Goal: Task Accomplishment & Management: Use online tool/utility

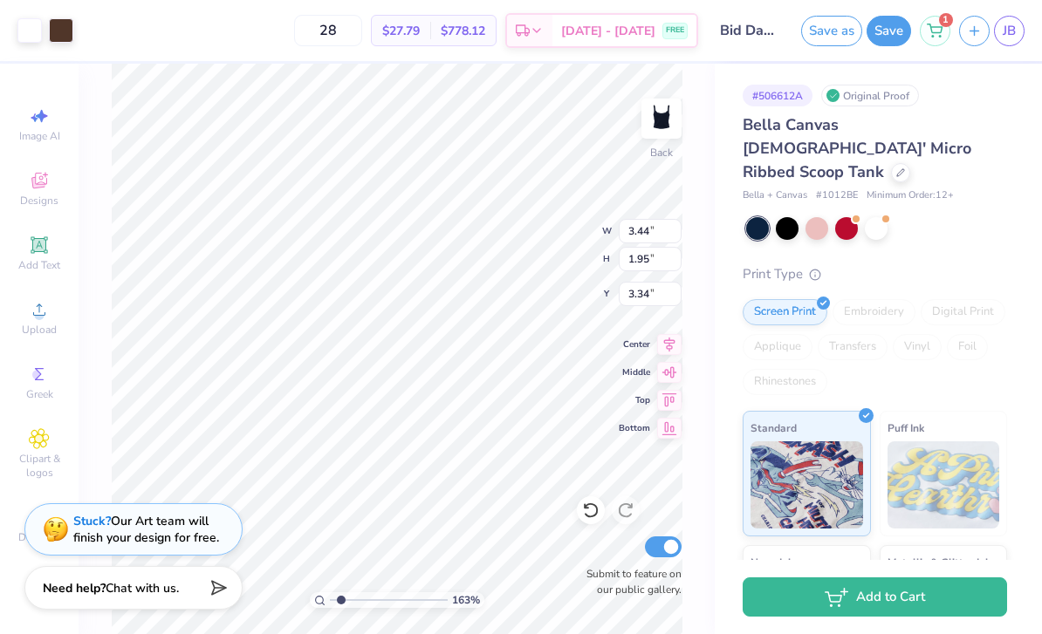
type input "1.63468553807713"
type input "3.21"
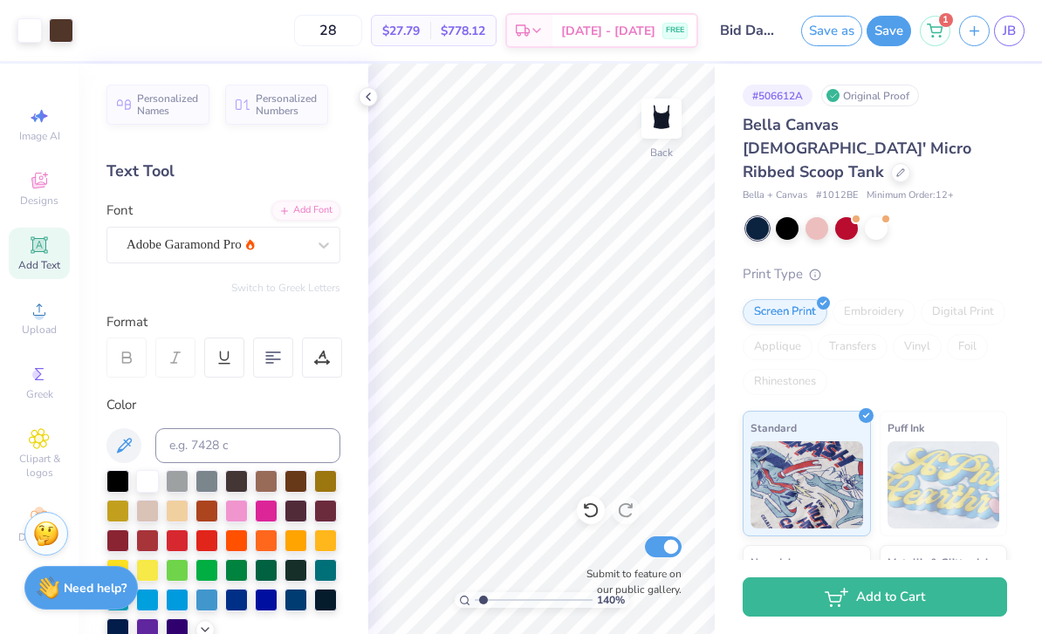
click at [369, 102] on icon at bounding box center [368, 97] width 14 height 14
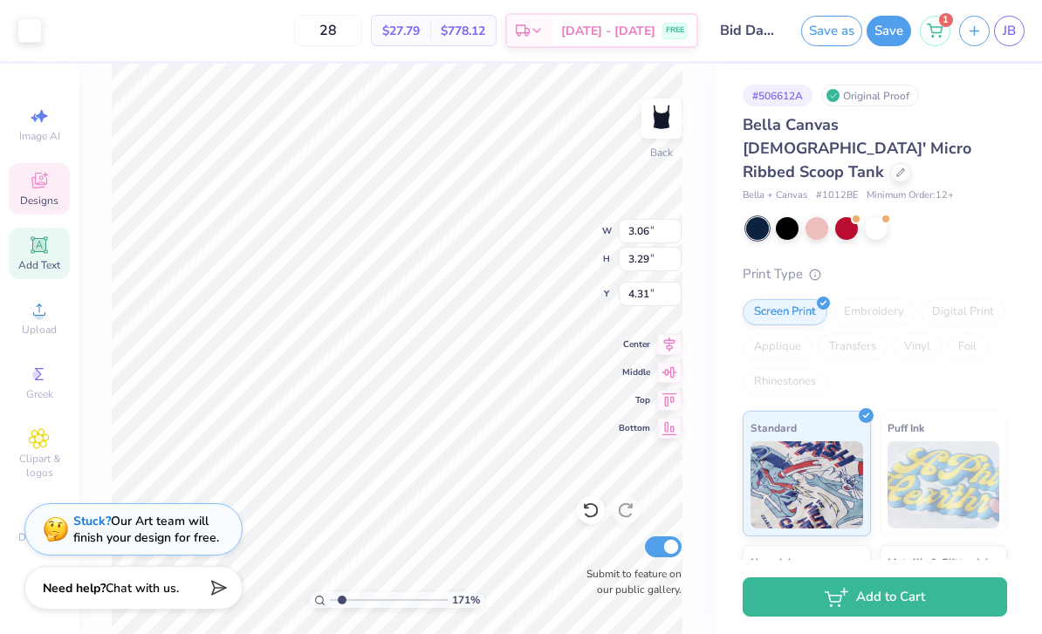
type input "1.71391819094262"
type input "3.43"
type input "1.94"
type input "3.34"
type input "1.71391819094262"
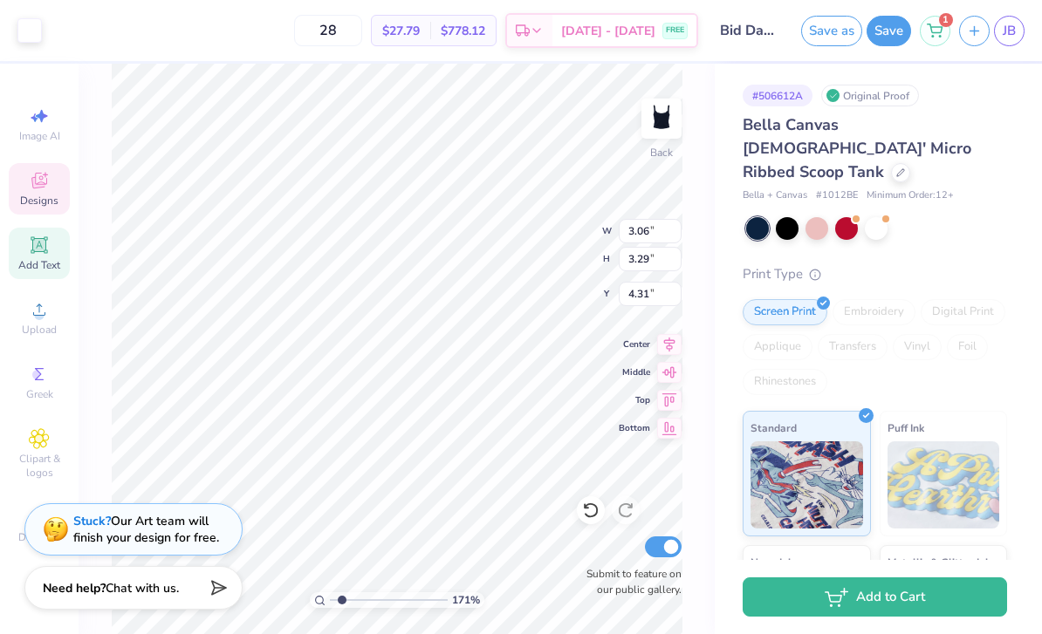
type input "3.44"
type input "1.95"
type input "3.21"
type input "1.71391819094262"
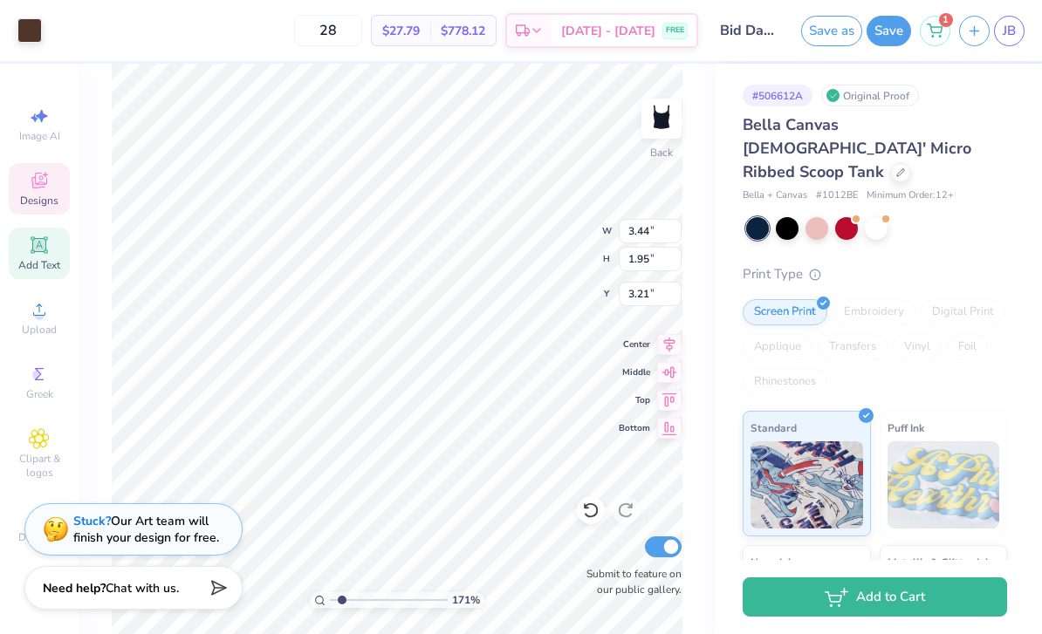
type input "3.46"
type input "1.96"
click at [708, 234] on div "171 % Back W 3.46 3.46 " H 1.96 1.96 " Y 3.21 3.21 " Center Middle Top Bottom S…" at bounding box center [397, 349] width 636 height 571
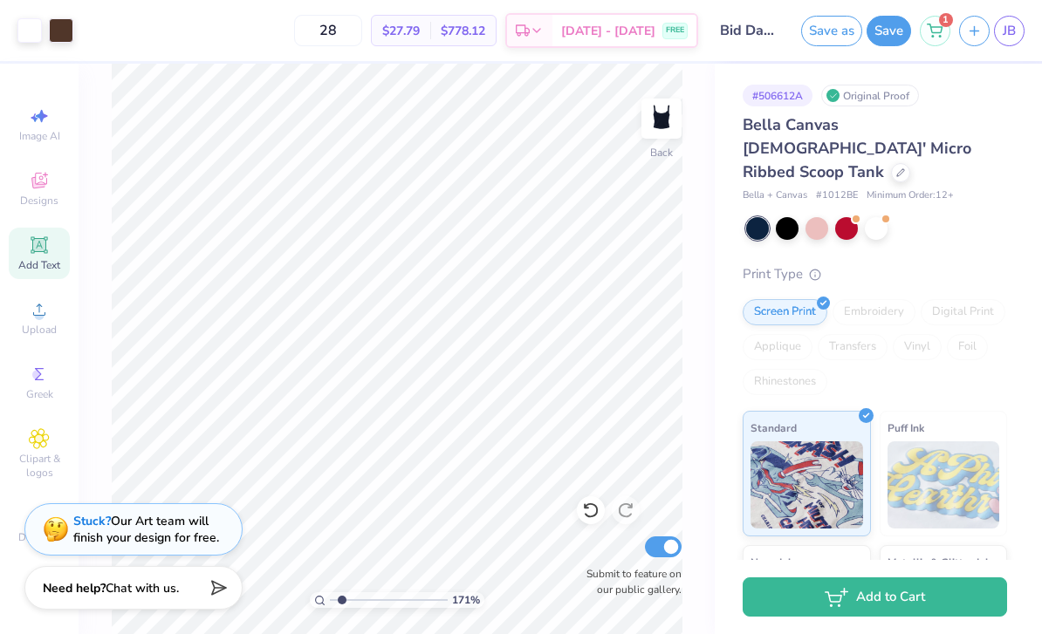
click at [592, 502] on icon at bounding box center [590, 510] width 17 height 17
type input "1.71391819094262"
type input "3.27"
type input "1.71391819094262"
type input "3.06"
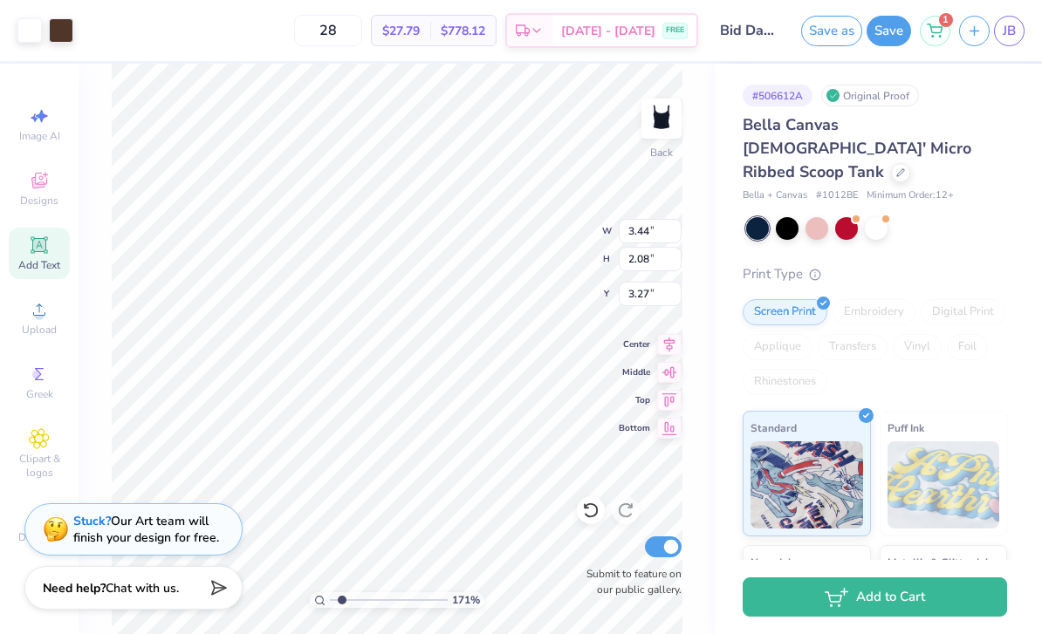
type input "3.29"
type input "4.31"
type input "1.71391819094262"
type input "2.80"
type input "3.02"
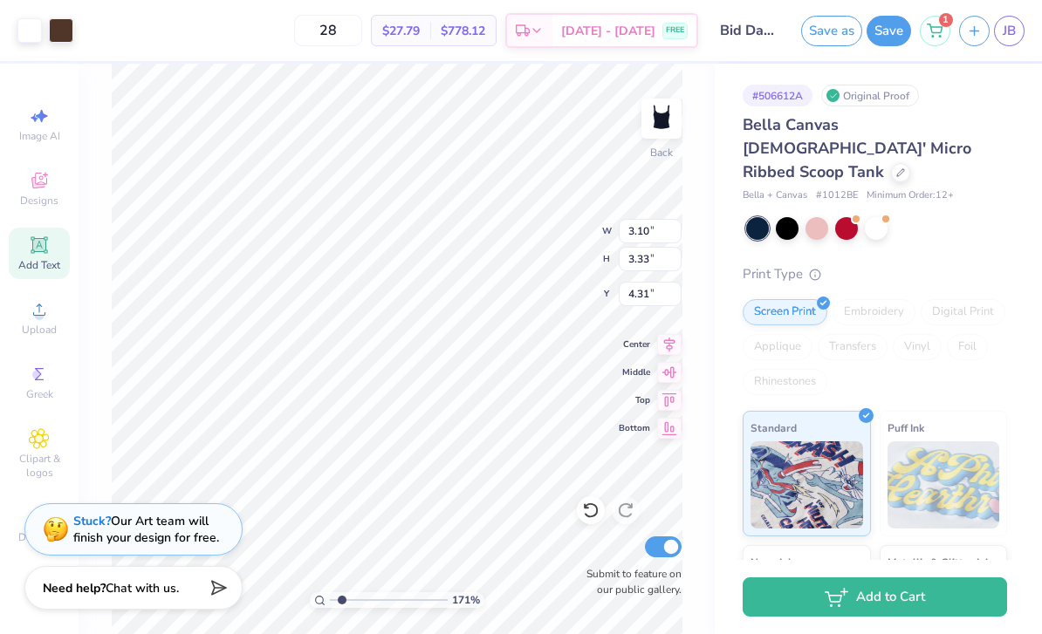
type input "1.71391819094262"
type input "4.52"
type input "2.61189588665022"
type input "2.76"
type input "2.97"
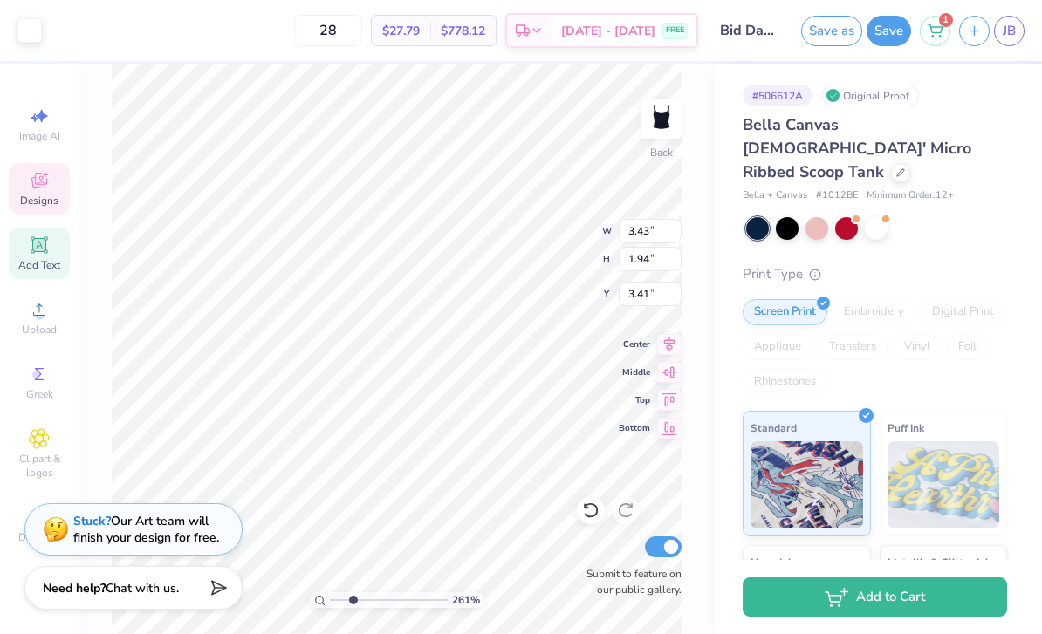
type input "2.61189588665022"
type input "3.37"
type input "1.91"
type input "3.44"
type input "2.61189588665022"
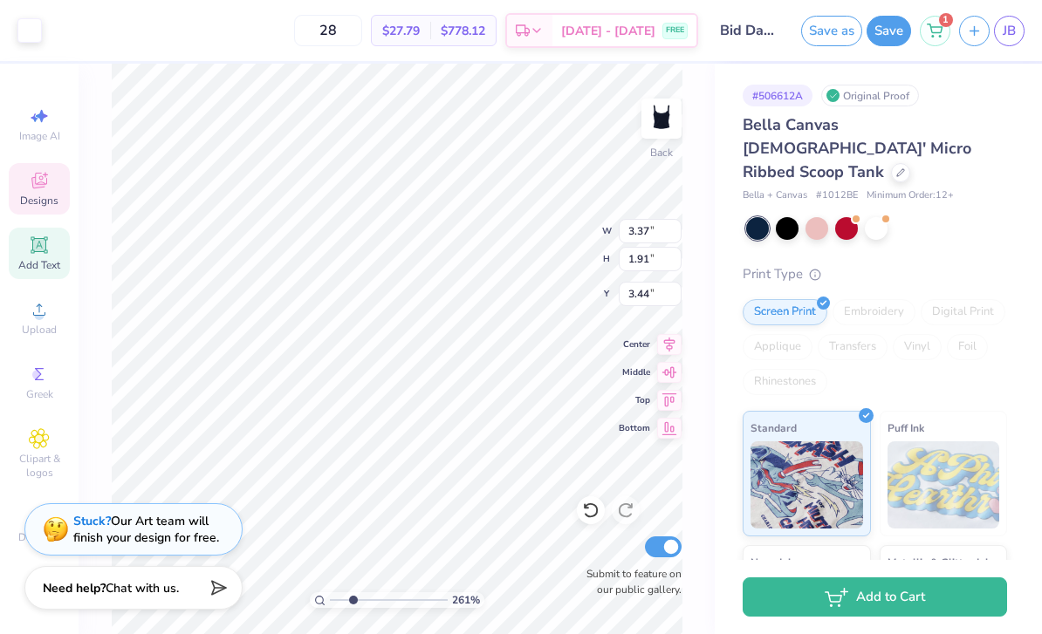
type input "3.31"
click at [585, 502] on icon at bounding box center [590, 510] width 17 height 17
type input "2.61189588665022"
type input "3.44"
type input "2.61189588665022"
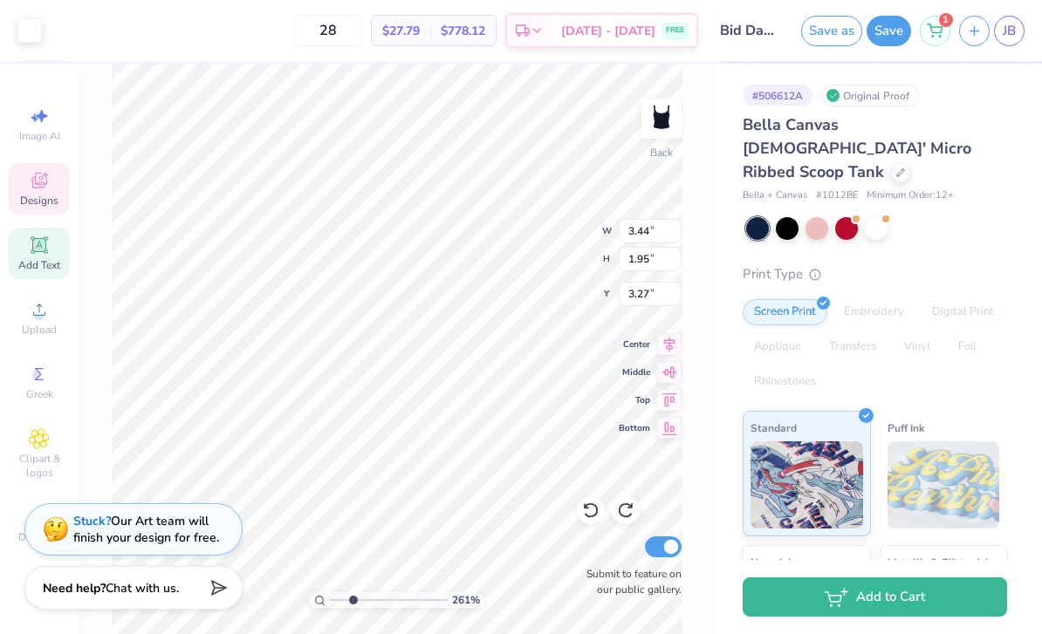
type input "3.37"
type input "1.91"
type input "3.44"
type input "2.61189588665022"
type input "5.59"
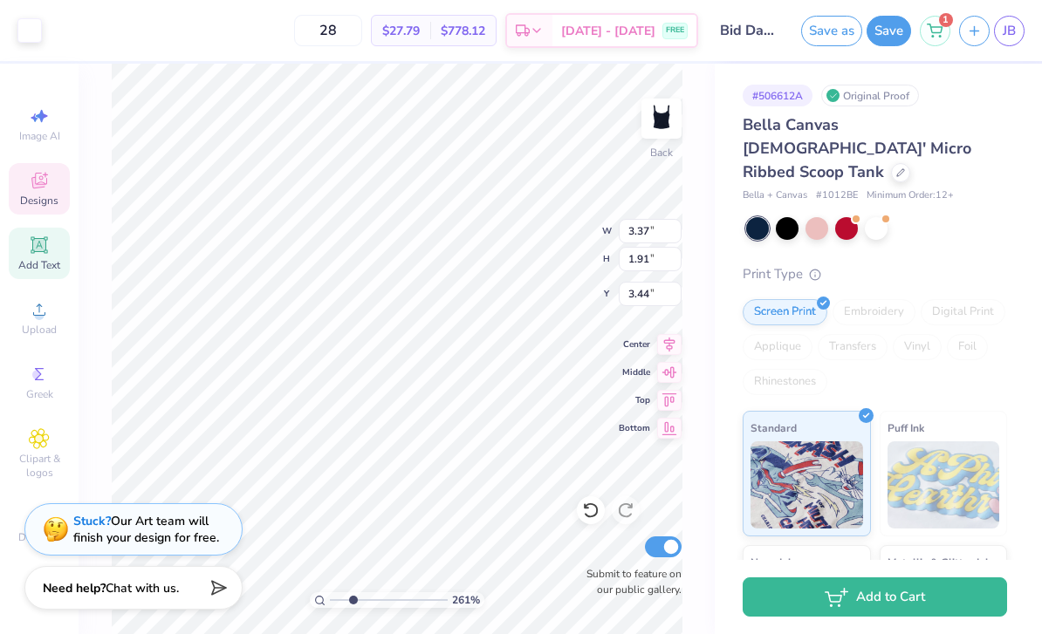
type input "0.97"
type input "2.36"
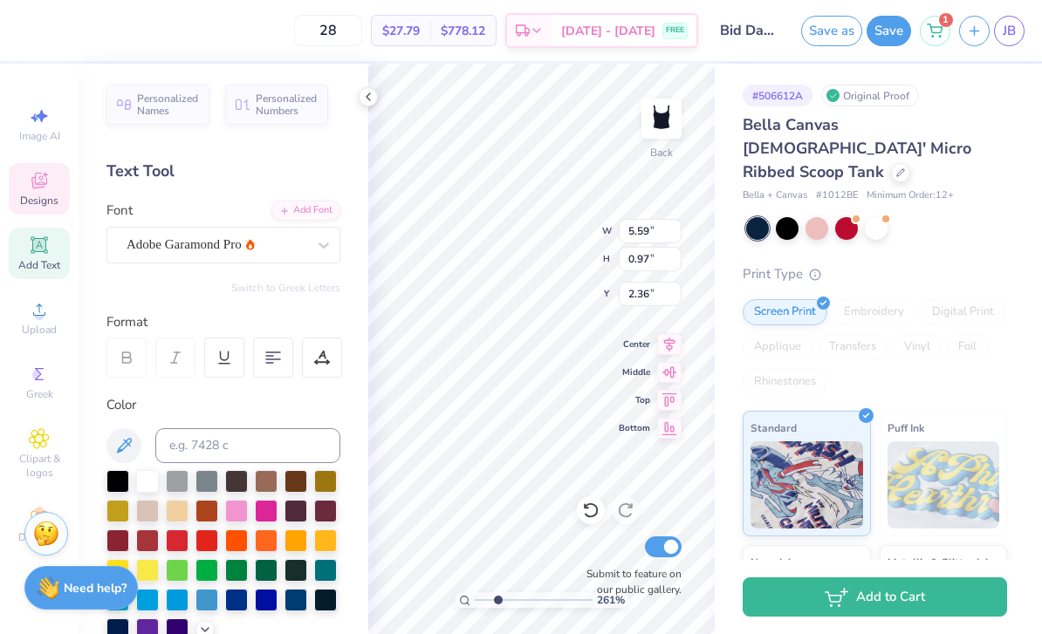
scroll to position [0, 0]
type input "2.61189588665022"
type input "3.40"
click at [370, 99] on icon at bounding box center [368, 97] width 14 height 14
type input "1.76738644502539"
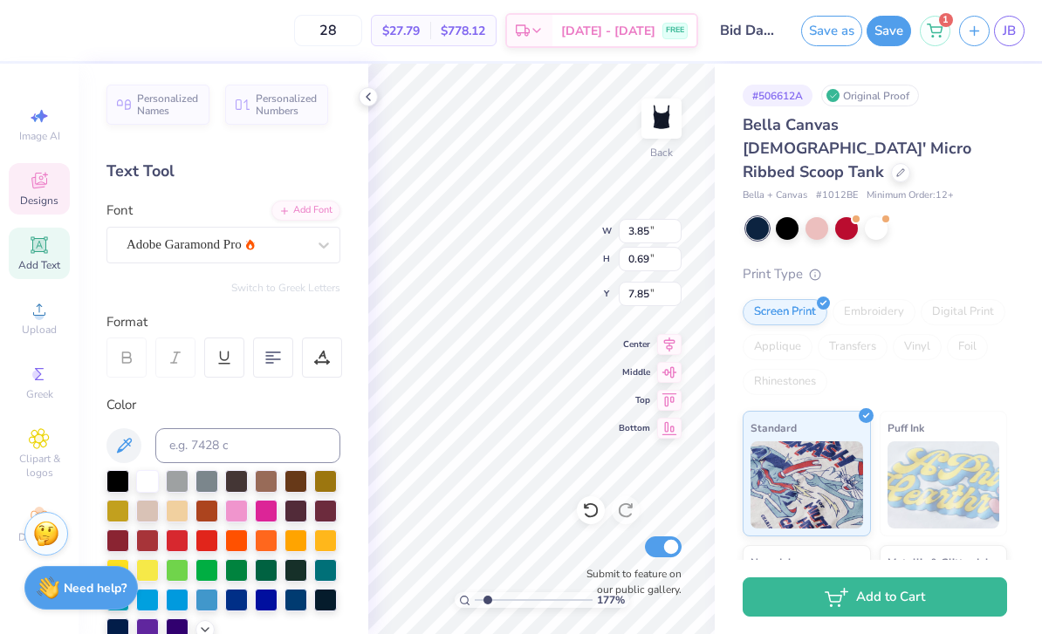
type input "7.67"
click at [376, 101] on div at bounding box center [368, 96] width 19 height 19
type input "1.12148841381521"
type input "3.66"
type input "0.66"
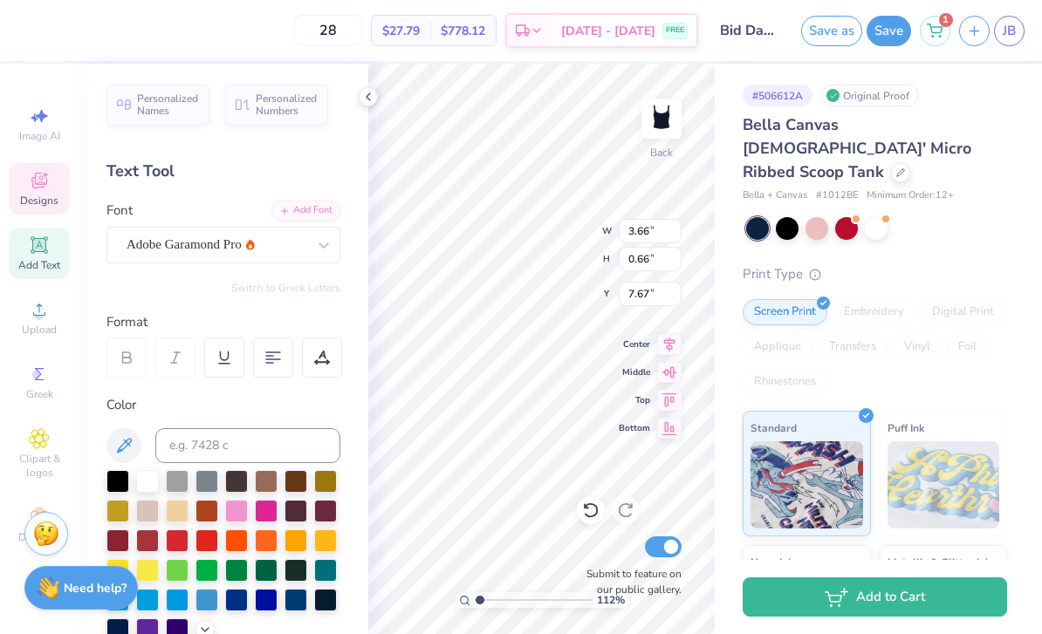
type input "1.12148841381521"
type input "3.20"
type input "0.58"
click at [365, 95] on icon at bounding box center [368, 97] width 14 height 14
click at [650, 134] on img at bounding box center [661, 118] width 35 height 35
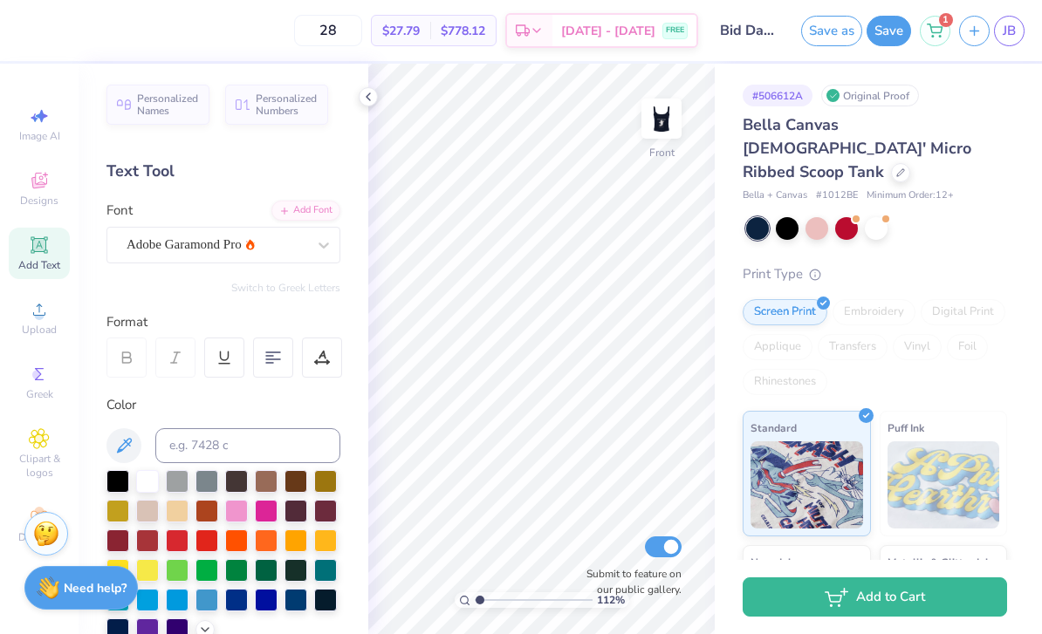
click at [655, 130] on img at bounding box center [661, 118] width 35 height 35
click at [887, 34] on button "Save" at bounding box center [888, 31] width 44 height 31
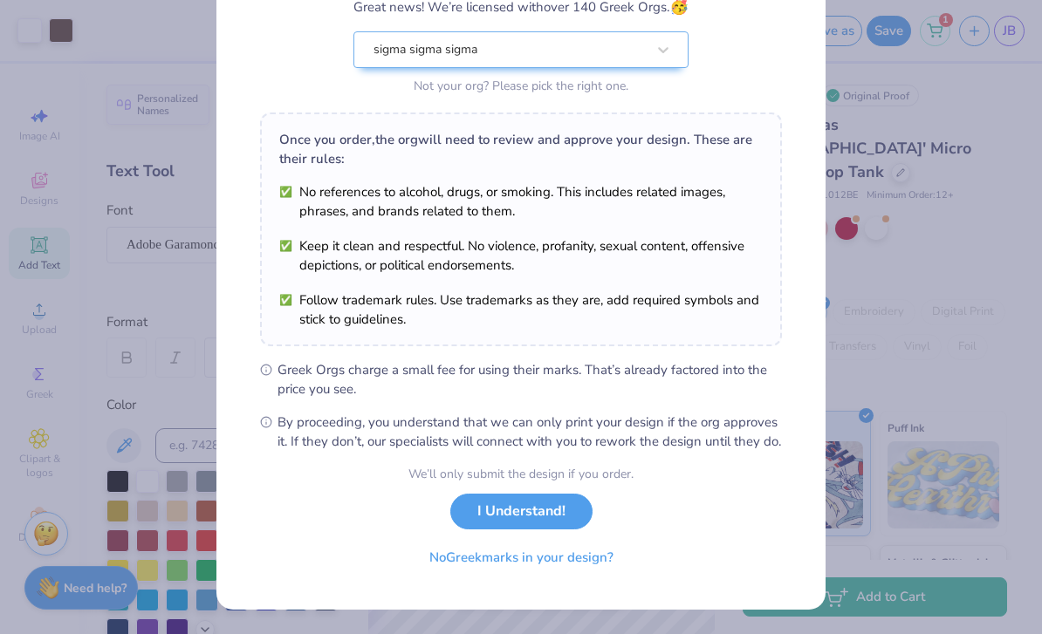
scroll to position [182, 0]
click at [551, 504] on button "I Understand!" at bounding box center [521, 512] width 142 height 36
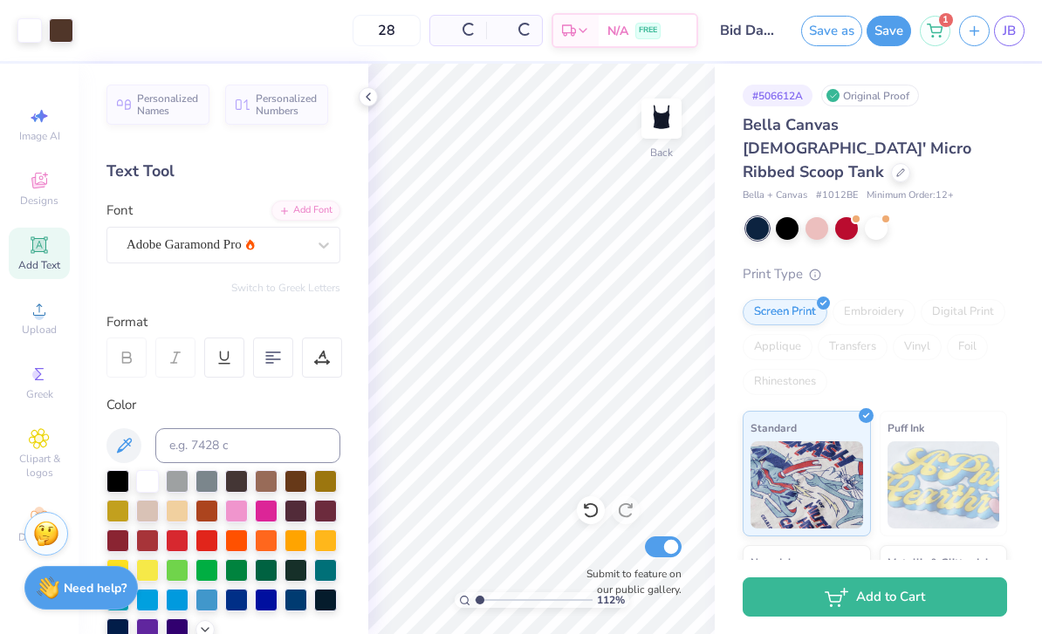
scroll to position [0, 0]
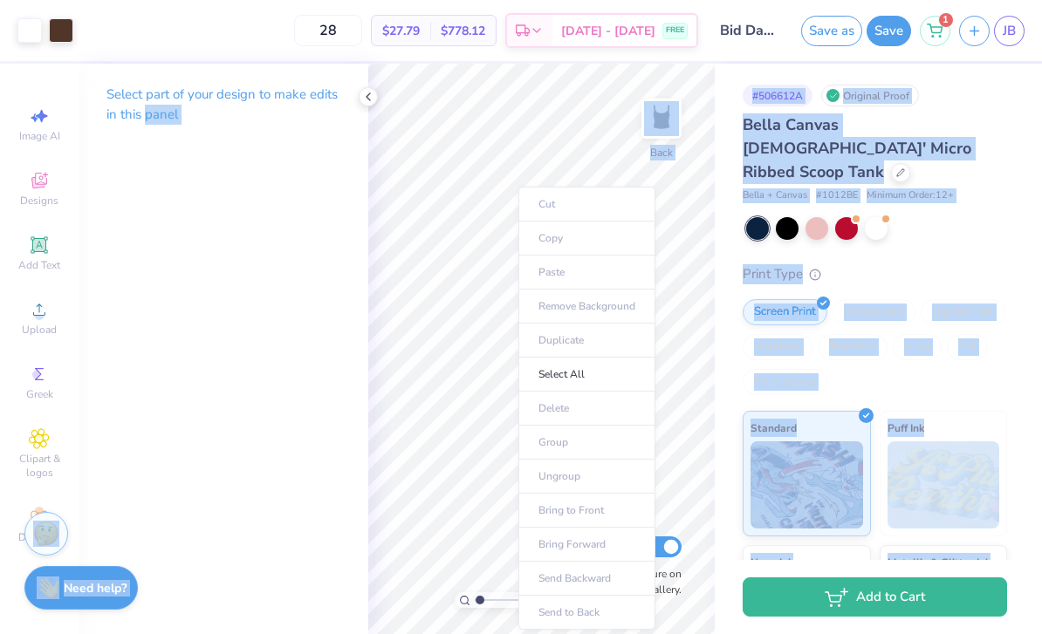
type input "1.12148841381521"
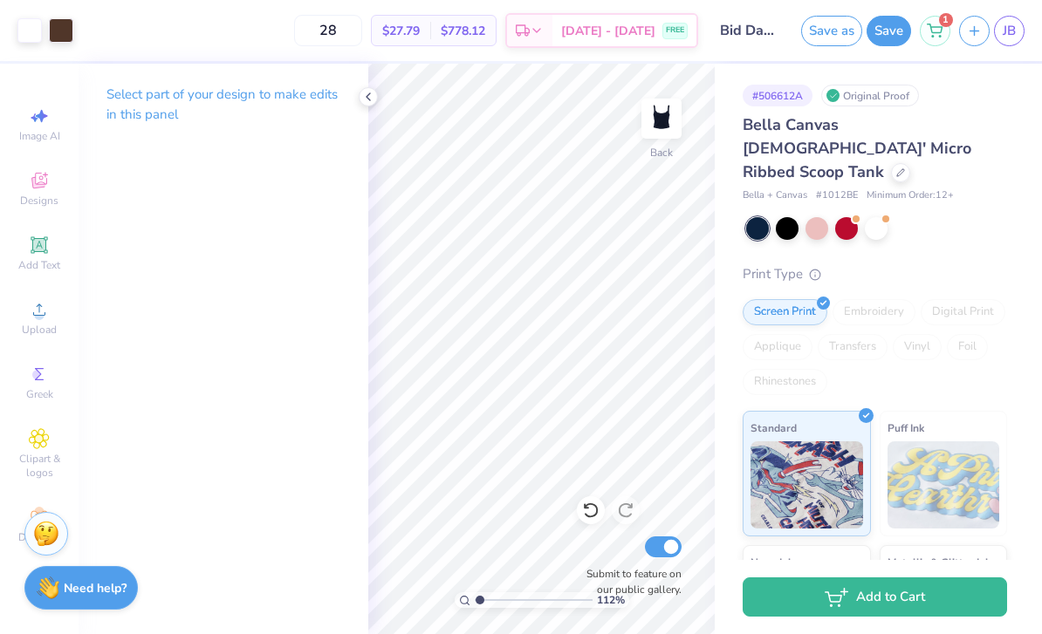
click at [1016, 20] on link "JB" at bounding box center [1009, 31] width 31 height 31
